Goal: Transaction & Acquisition: Purchase product/service

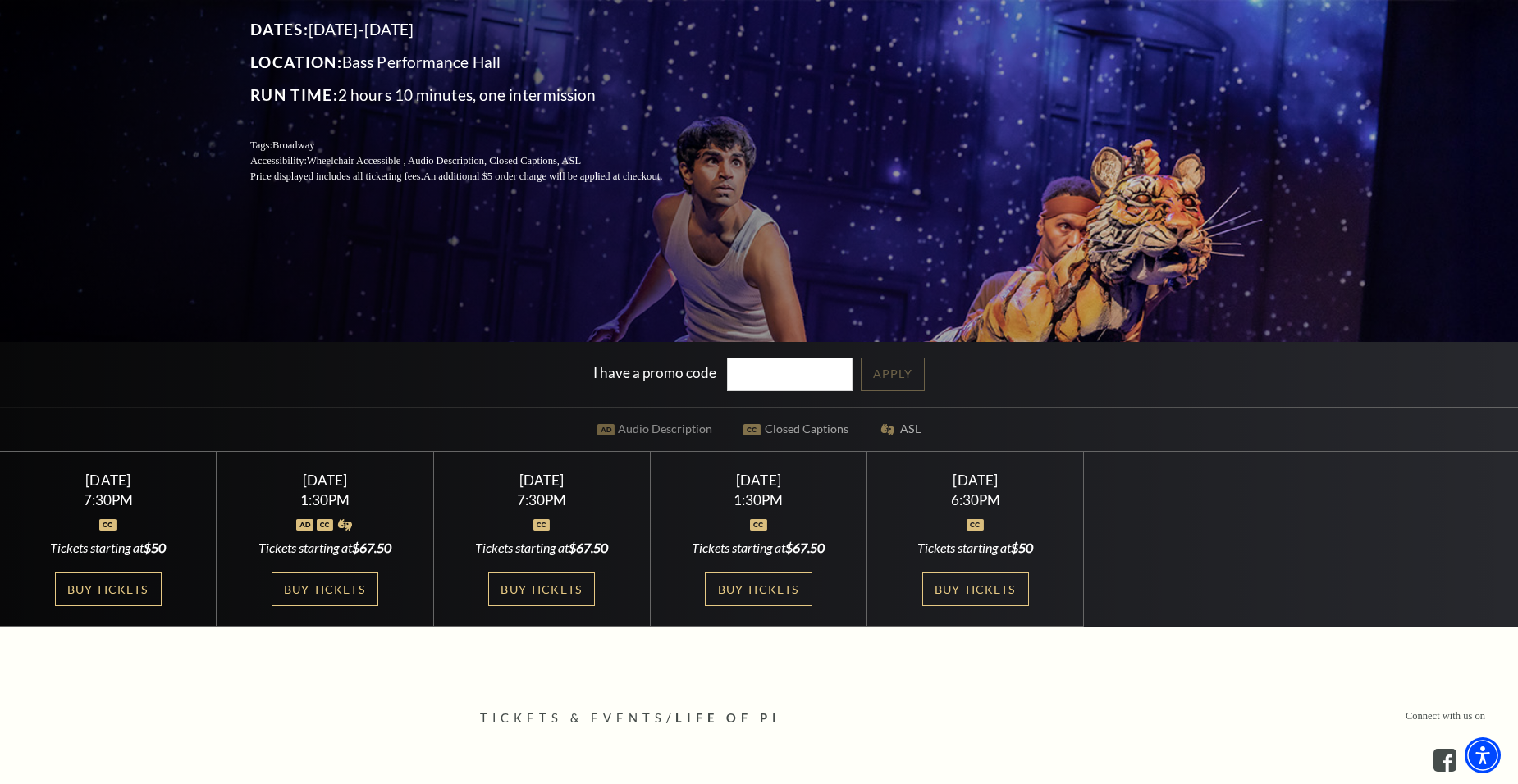
scroll to position [301, 0]
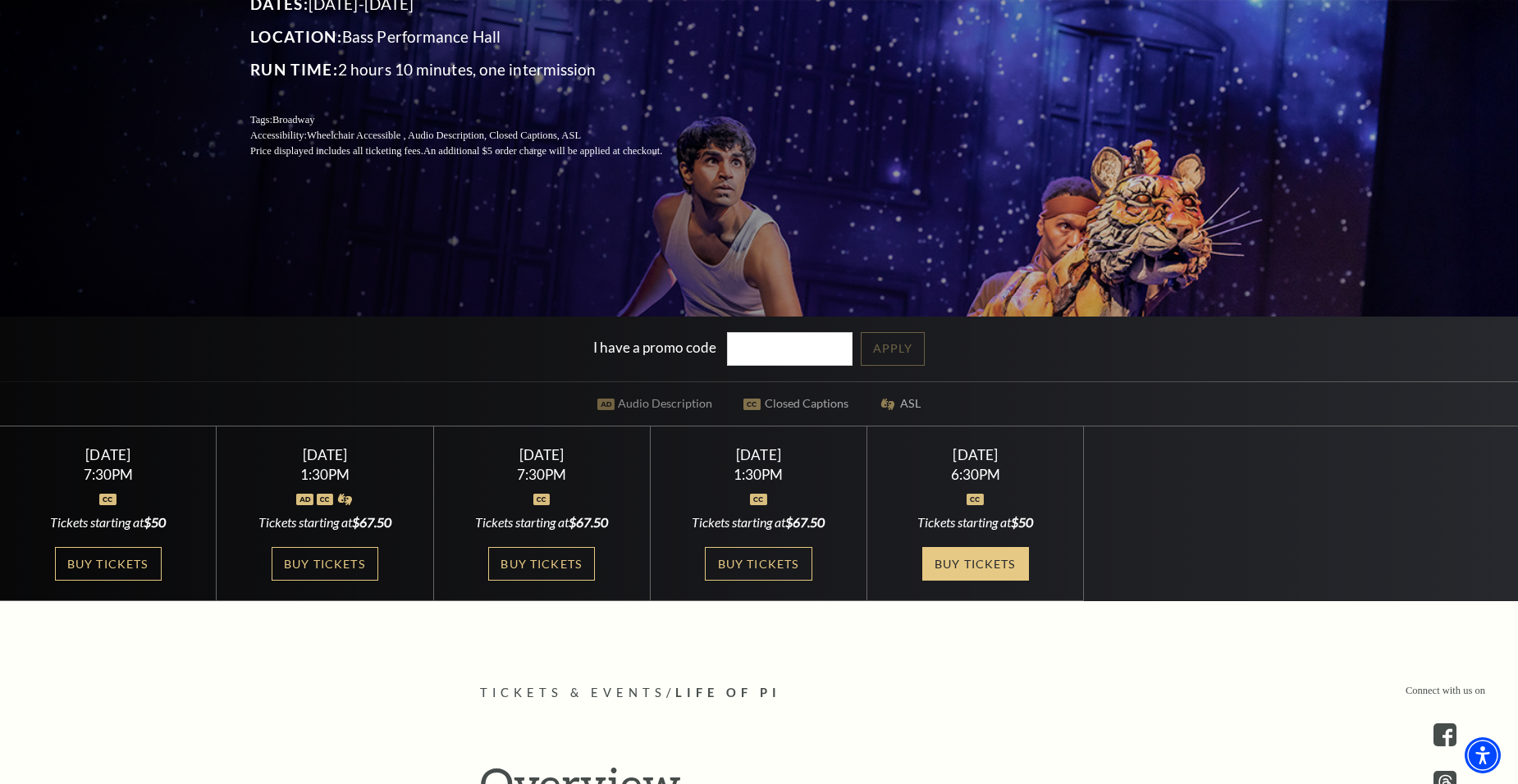
click at [998, 568] on link "Buy Tickets" at bounding box center [975, 564] width 107 height 34
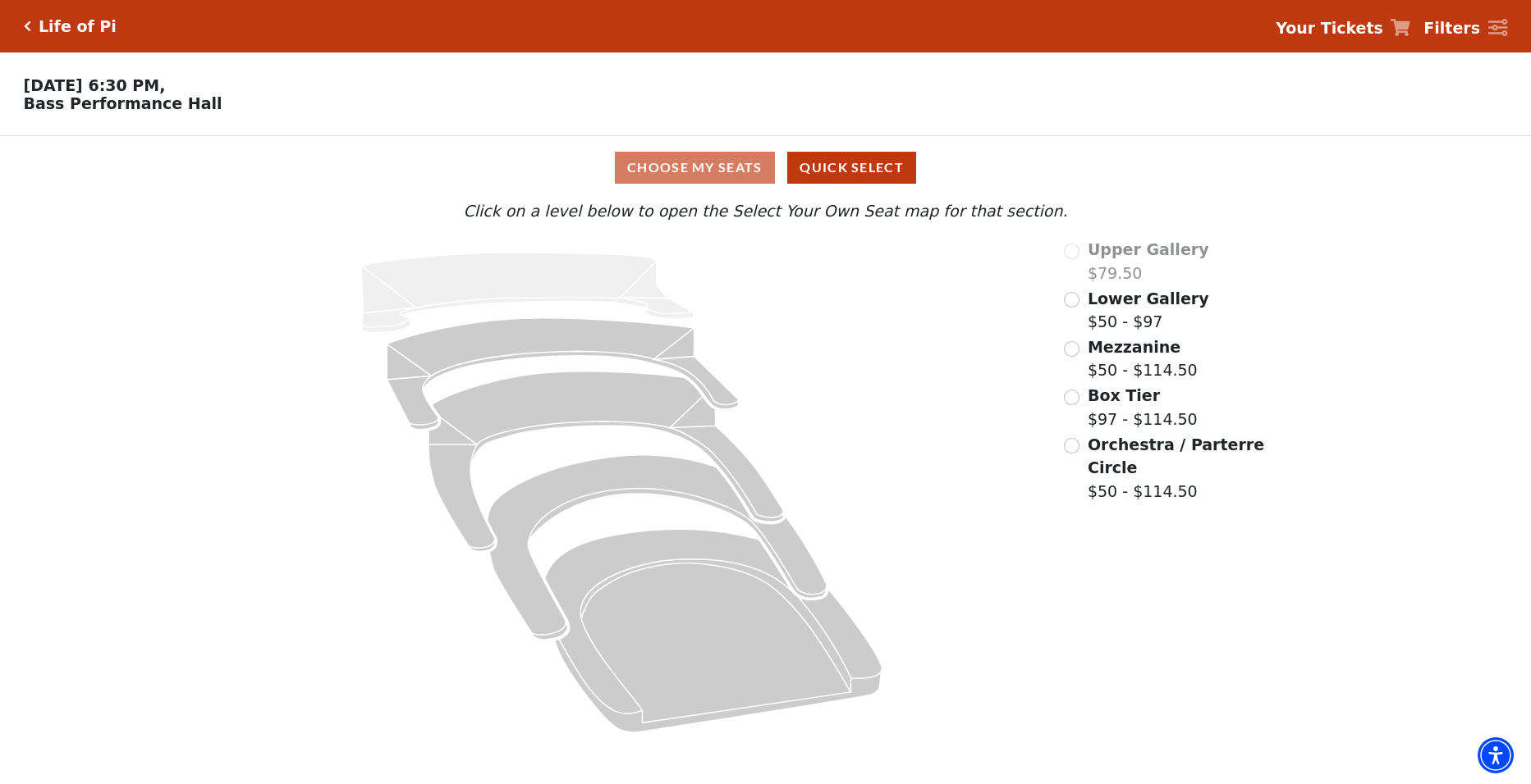
click at [736, 164] on div "Choose My Seats Quick Select" at bounding box center [765, 168] width 1148 height 32
click at [734, 167] on div "Choose My Seats Quick Select" at bounding box center [765, 168] width 1148 height 32
click at [733, 169] on div "Choose My Seats Quick Select" at bounding box center [765, 168] width 1148 height 32
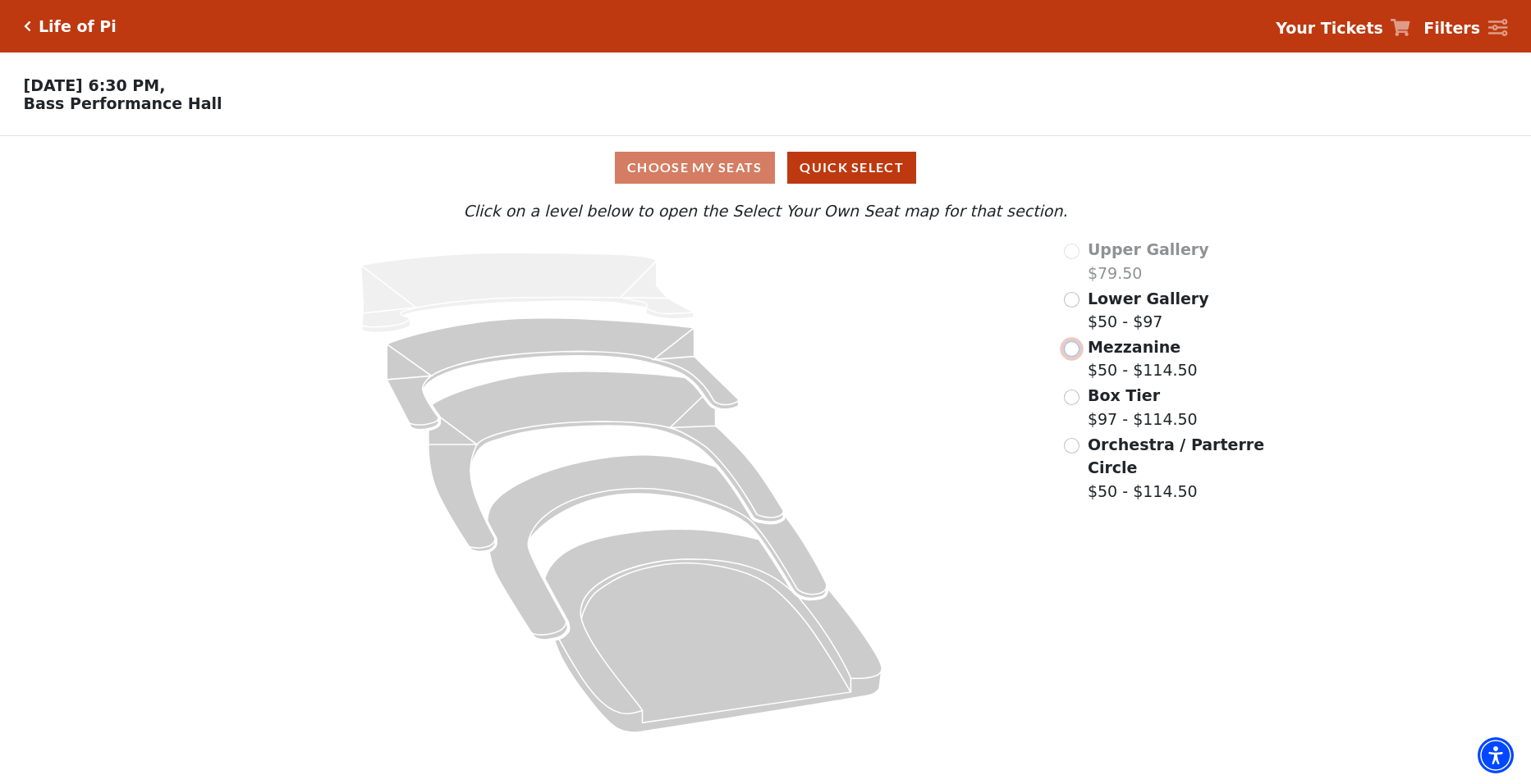
click at [1074, 357] on input "Mezzanine$50 - $114.50\a" at bounding box center [1071, 349] width 16 height 16
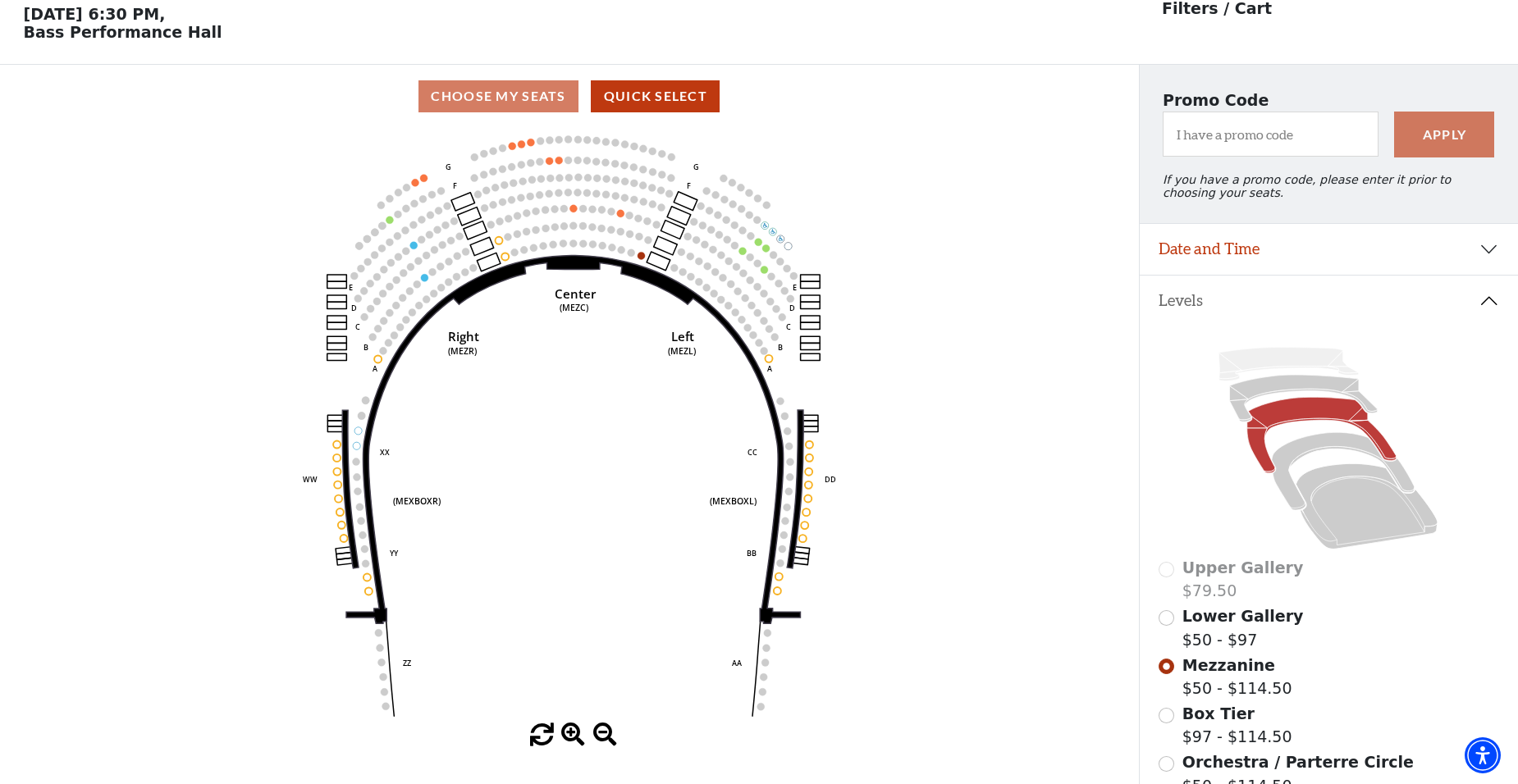
scroll to position [77, 0]
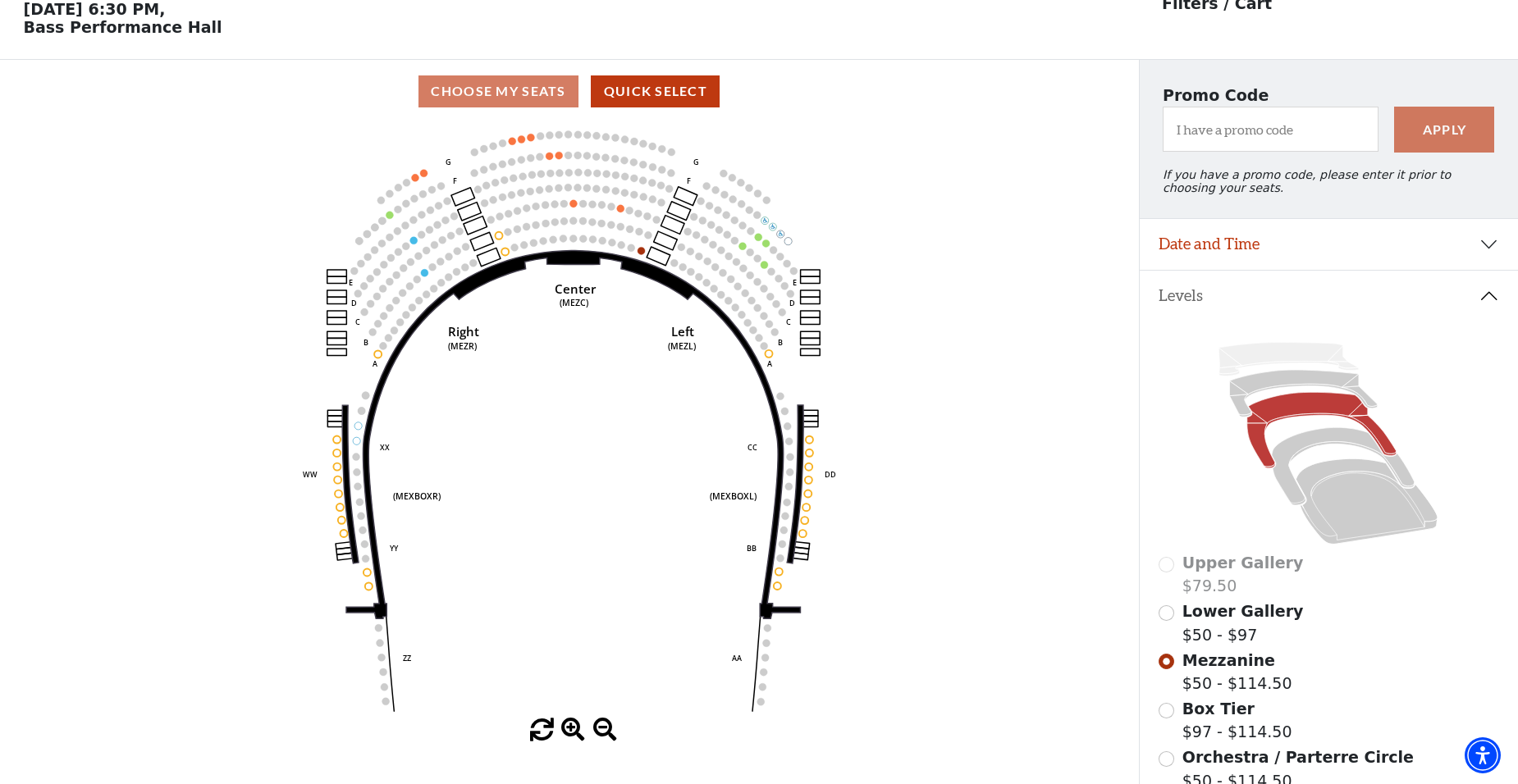
click at [1174, 625] on div "Lower Gallery $50 - $97" at bounding box center [1328, 623] width 339 height 47
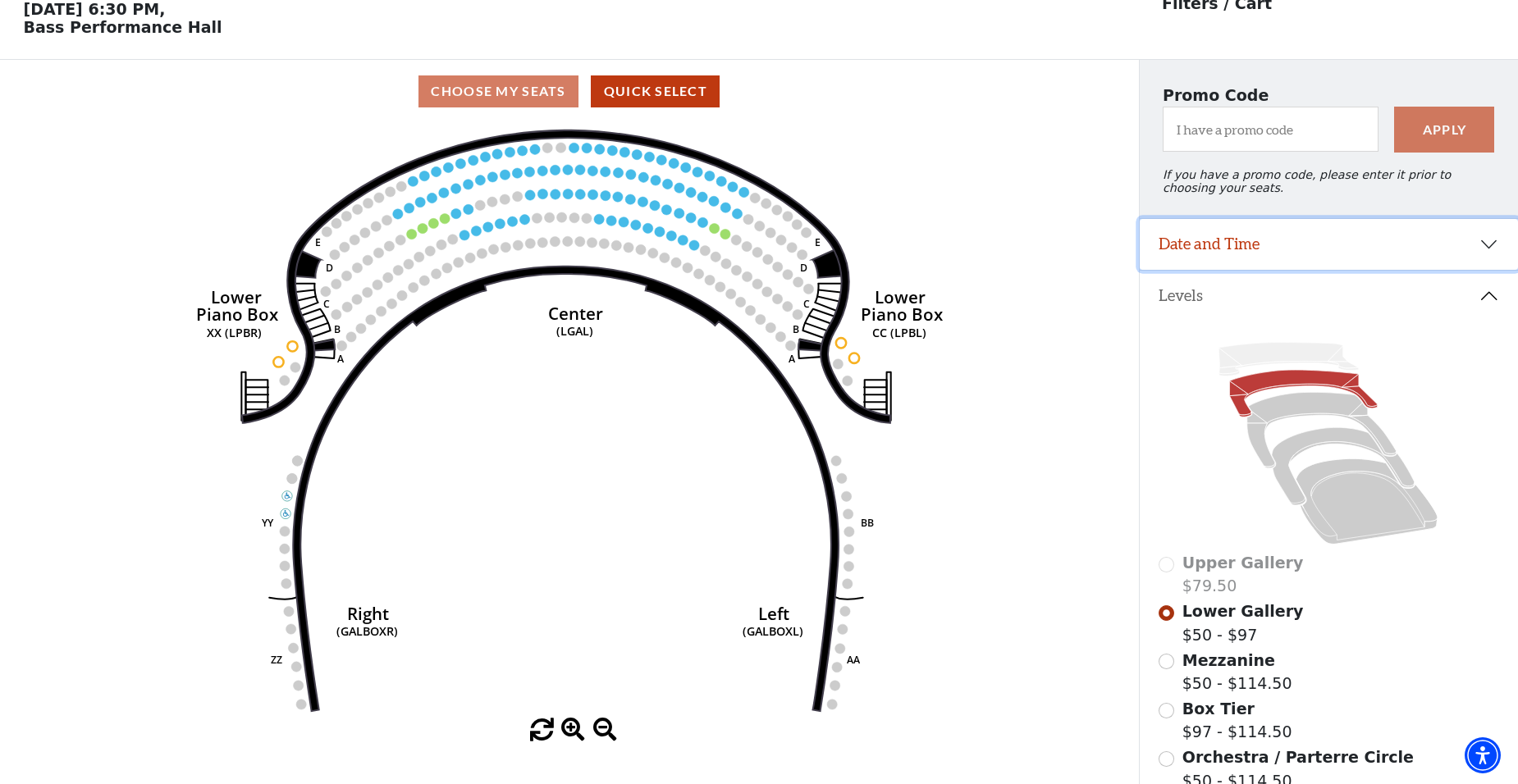
click at [1487, 258] on button "Date and Time" at bounding box center [1329, 244] width 379 height 51
